Goal: Task Accomplishment & Management: Manage account settings

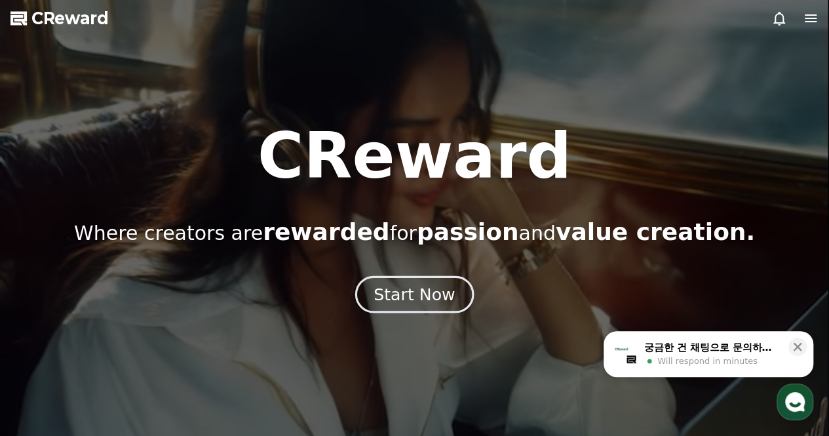
click at [414, 296] on div "Start Now" at bounding box center [414, 294] width 81 height 22
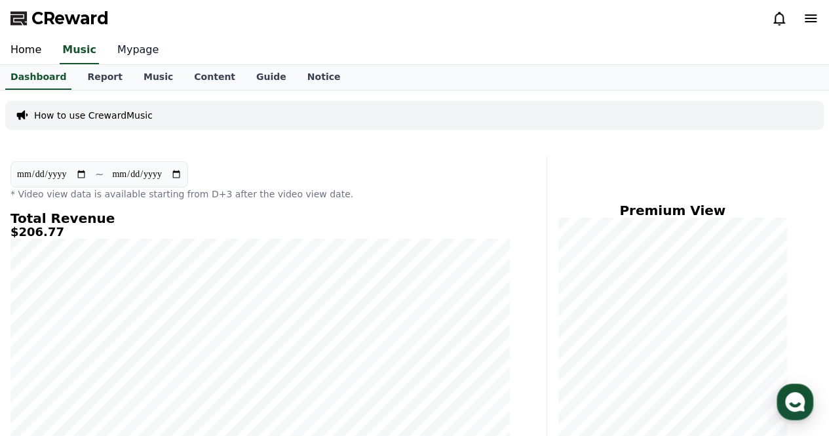
click at [131, 60] on link "Mypage" at bounding box center [138, 51] width 62 height 28
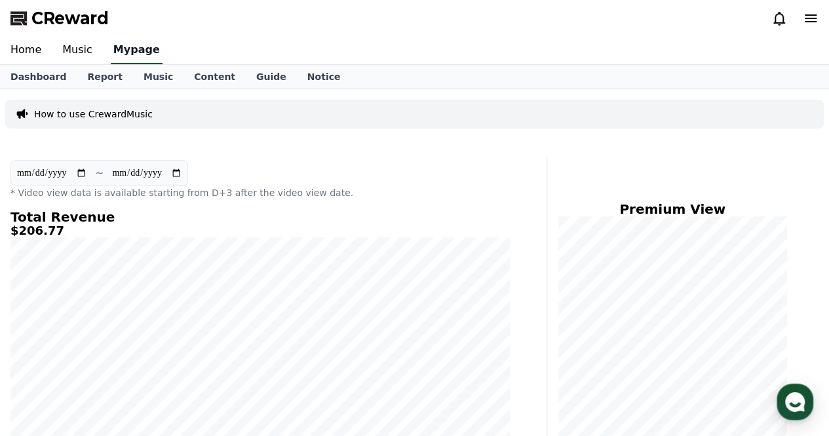
select select "**********"
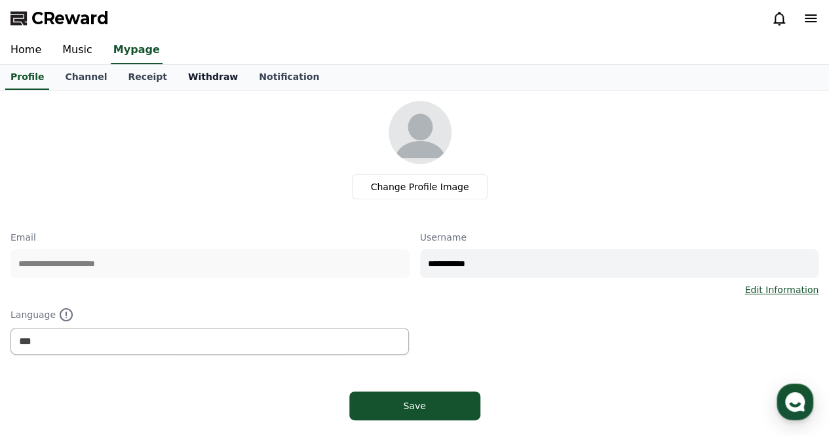
click at [204, 75] on link "Withdraw" at bounding box center [213, 77] width 71 height 25
